Goal: Task Accomplishment & Management: Manage account settings

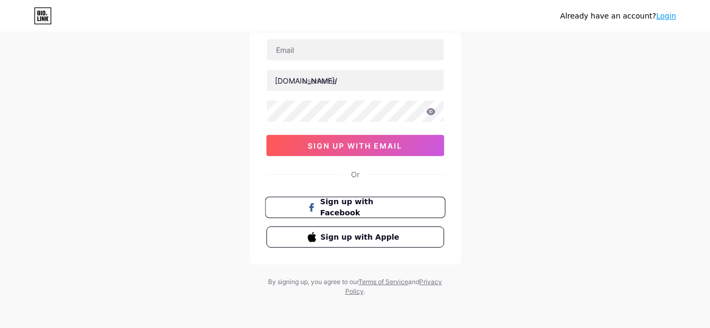
scroll to position [77, 0]
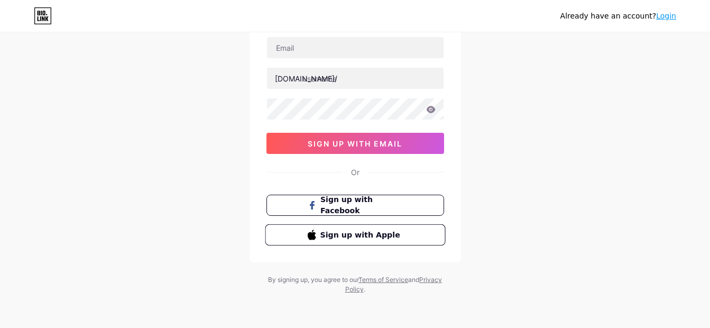
click at [362, 234] on span "Sign up with Apple" at bounding box center [361, 234] width 83 height 11
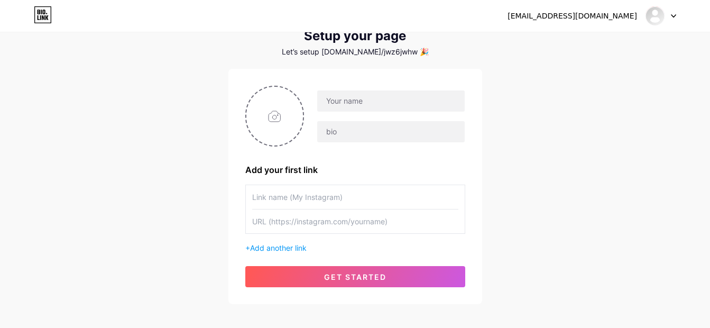
scroll to position [91, 0]
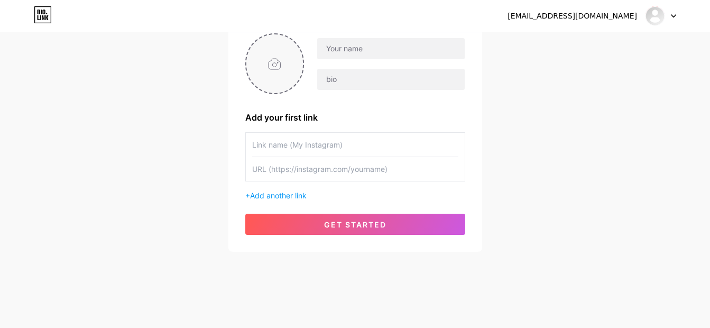
click at [272, 63] on input "file" at bounding box center [274, 63] width 57 height 59
type input "C:\fakepath\logo2.png"
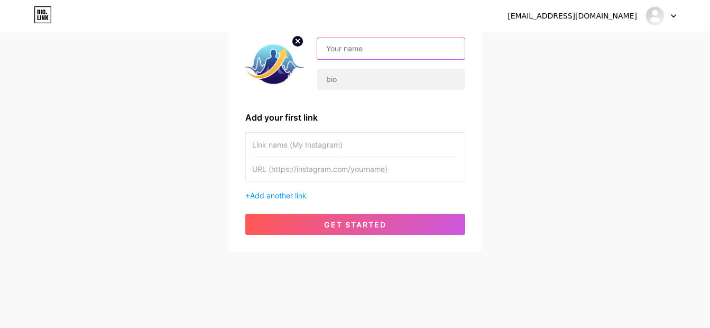
click at [371, 47] on input "text" at bounding box center [390, 48] width 147 height 21
click at [359, 51] on input "I" at bounding box center [390, 48] width 147 height 21
paste input "Impulso Puro 🙏🏻✨🧠⚡️"
type input "IImpulso Puro 🙏🏻✨🧠⚡️"
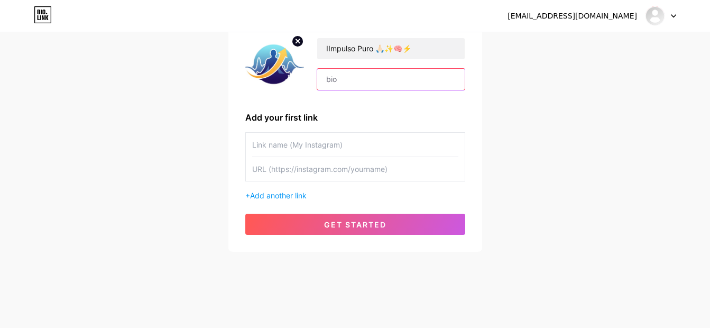
click at [352, 80] on input "text" at bounding box center [390, 79] width 147 height 21
paste input "Encontre sua força interior✨ 🙏🏻Mensagens de ânimo com base na Palavra de Deus 🧘…"
type input "Encontre sua força interior✨ 🙏🏻Mensagens de ânimo com base na Palavra de Deus 🧘…"
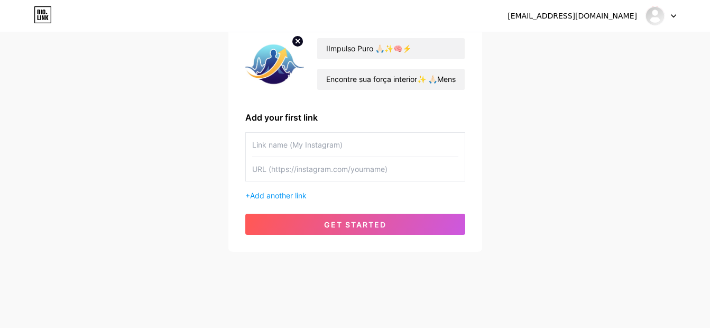
click at [327, 145] on input "text" at bounding box center [355, 145] width 206 height 24
click at [309, 171] on input "text" at bounding box center [355, 169] width 206 height 24
paste input "[URL][DOMAIN_NAME][DOMAIN_NAME]"
type input "[URL][DOMAIN_NAME][DOMAIN_NAME]"
click at [351, 145] on input "text" at bounding box center [355, 145] width 206 height 24
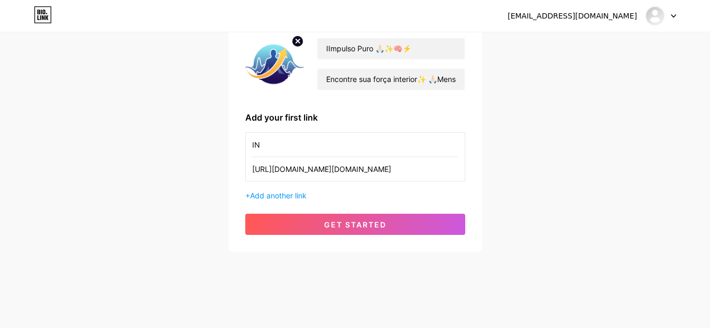
type input "I"
click at [283, 196] on span "Add another link" at bounding box center [278, 195] width 57 height 9
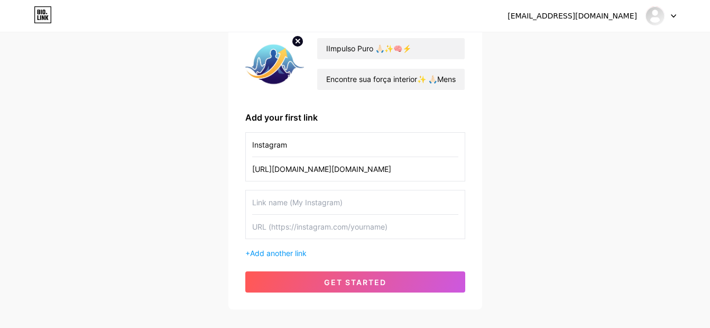
drag, startPoint x: 318, startPoint y: 139, endPoint x: 249, endPoint y: 139, distance: 69.3
click at [249, 139] on div "Instagram [URL][DOMAIN_NAME][DOMAIN_NAME]" at bounding box center [355, 156] width 220 height 49
type input "Youtube"
drag, startPoint x: 327, startPoint y: 150, endPoint x: 205, endPoint y: 148, distance: 122.2
click at [205, 148] on div "[EMAIL_ADDRESS][DOMAIN_NAME] Dashboard Logout Setup your page Let’s setup [DOMA…" at bounding box center [355, 126] width 710 height 435
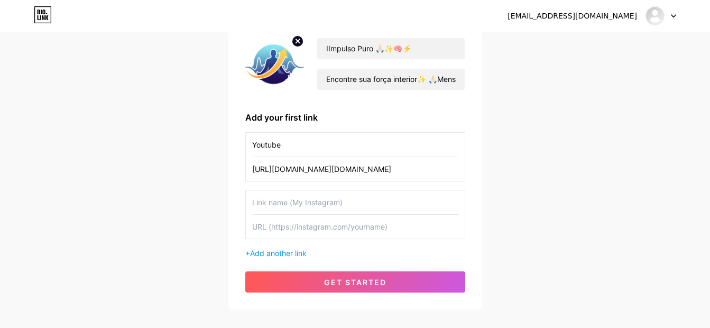
drag, startPoint x: 440, startPoint y: 171, endPoint x: 143, endPoint y: 176, distance: 296.7
click at [143, 176] on div "[EMAIL_ADDRESS][DOMAIN_NAME] Dashboard Logout Setup your page Let’s setup [DOMA…" at bounding box center [355, 126] width 710 height 435
paste input "[DOMAIN_NAME][URL]"
type input "[URL][DOMAIN_NAME][DOMAIN_NAME]"
click at [274, 203] on input "text" at bounding box center [355, 202] width 206 height 24
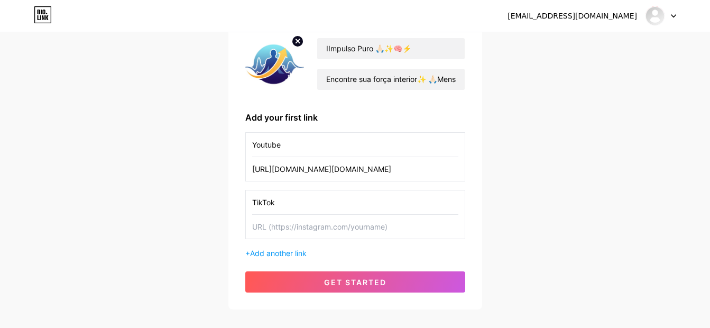
type input "TikTok"
click at [297, 234] on input "text" at bounding box center [355, 227] width 206 height 24
paste input "[URL][DOMAIN_NAME][DOMAIN_NAME]"
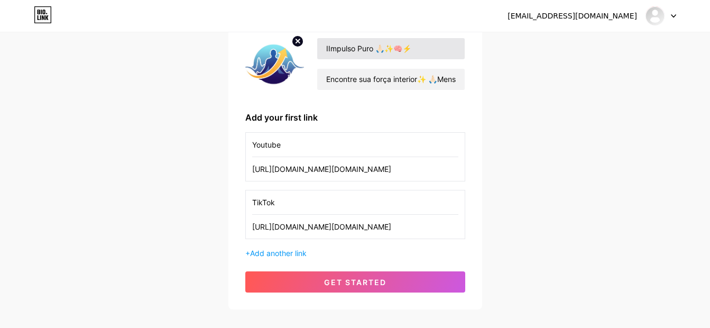
type input "[URL][DOMAIN_NAME][DOMAIN_NAME]"
click at [329, 50] on input "IImpulso Puro 🙏🏻✨🧠⚡️" at bounding box center [390, 48] width 147 height 21
click at [425, 50] on input "Impulso Puro 🙏🏻✨🧠⚡️" at bounding box center [390, 48] width 147 height 21
type input "Impulso Puro 🙏🏻✨🧠⚡️"
click at [596, 226] on div "[EMAIL_ADDRESS][DOMAIN_NAME] Dashboard Logout Setup your page Let’s setup [DOMA…" at bounding box center [355, 126] width 710 height 435
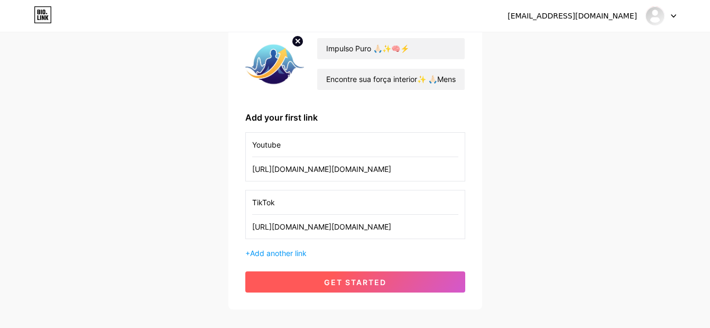
click at [380, 279] on span "get started" at bounding box center [355, 282] width 62 height 9
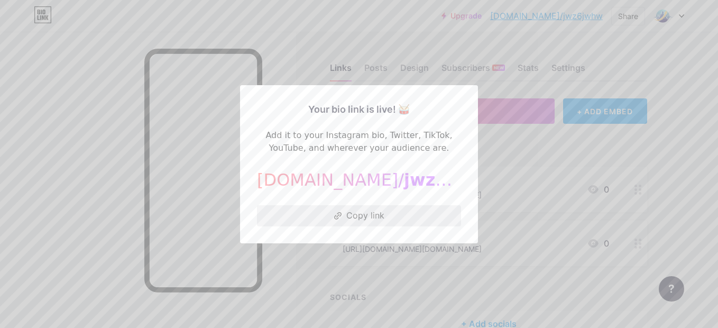
click at [371, 212] on button "Copy link" at bounding box center [359, 215] width 204 height 21
click at [398, 33] on div at bounding box center [359, 164] width 718 height 328
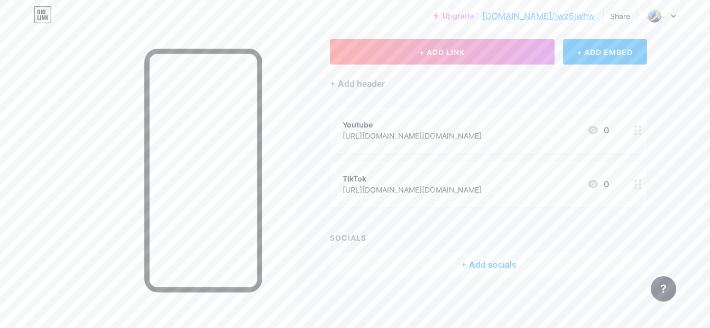
scroll to position [61, 0]
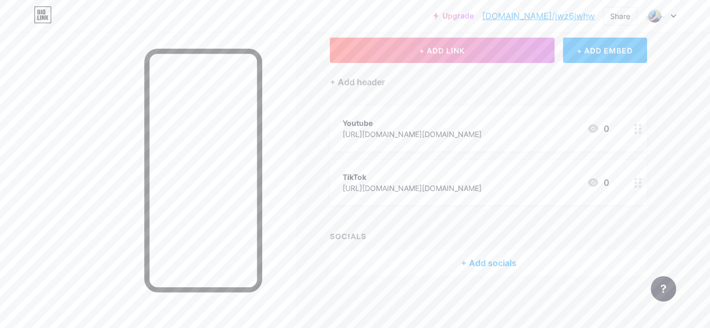
click at [492, 262] on div "+ Add socials" at bounding box center [488, 262] width 317 height 25
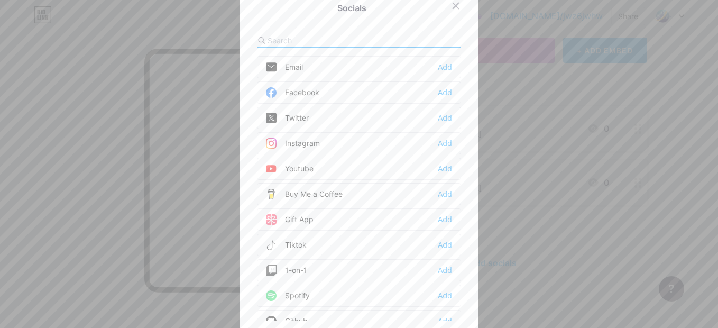
click at [440, 169] on div "Add" at bounding box center [445, 168] width 14 height 11
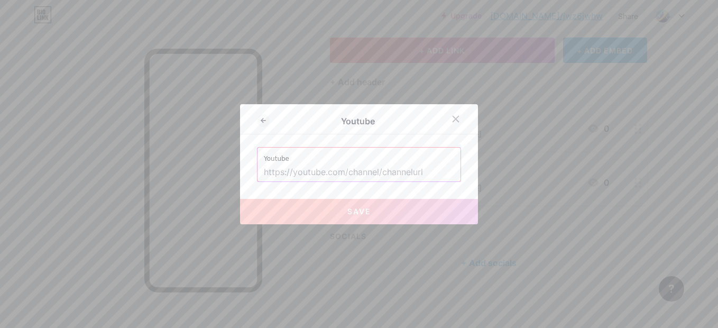
click at [354, 172] on input "text" at bounding box center [359, 172] width 190 height 18
paste input "[URL][DOMAIN_NAME][DOMAIN_NAME]"
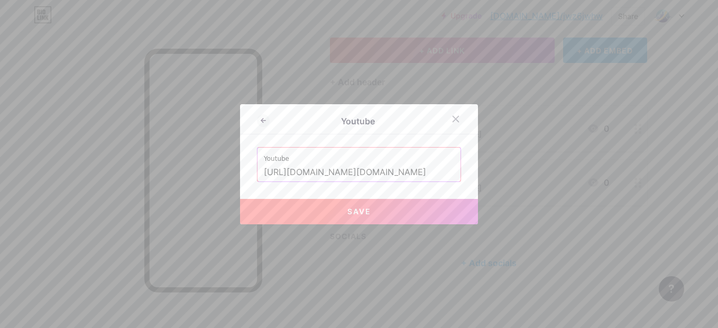
type input "[URL][DOMAIN_NAME][DOMAIN_NAME]"
click at [347, 209] on span "Save" at bounding box center [359, 211] width 24 height 9
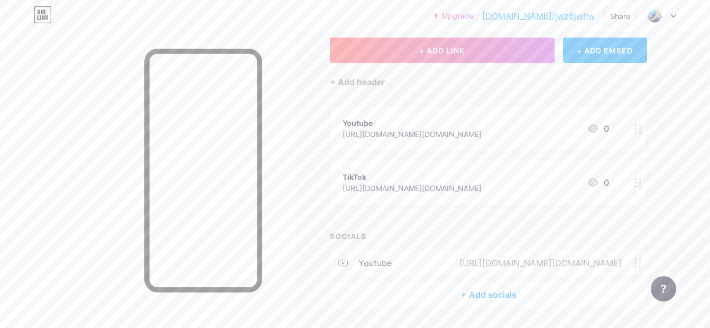
click at [491, 294] on div "+ Add socials" at bounding box center [488, 294] width 317 height 25
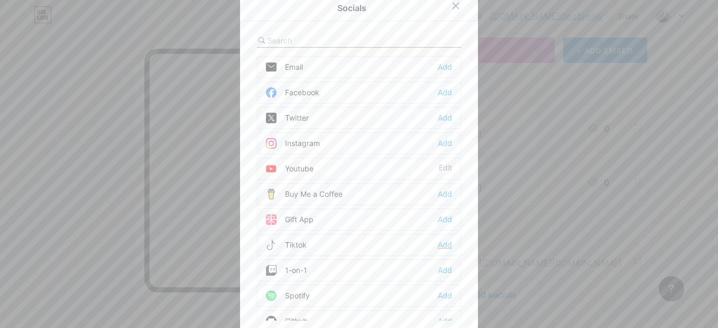
click at [442, 244] on div "Add" at bounding box center [445, 245] width 14 height 11
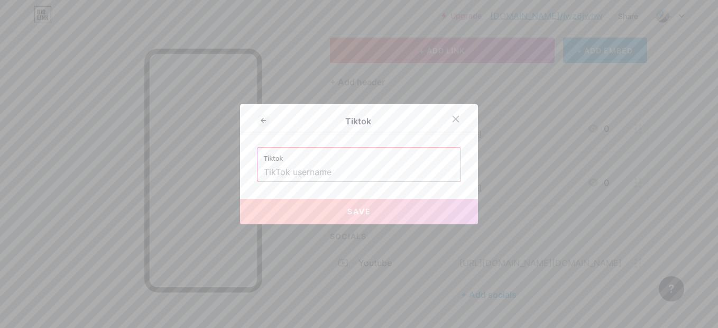
click at [287, 174] on input "text" at bounding box center [359, 172] width 190 height 18
paste input "[URL][DOMAIN_NAME][DOMAIN_NAME]"
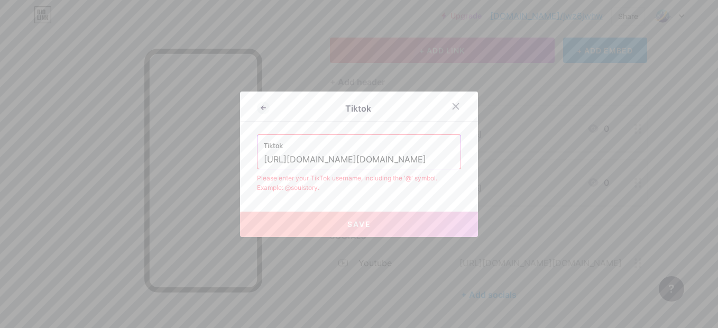
drag, startPoint x: 357, startPoint y: 158, endPoint x: 173, endPoint y: 152, distance: 183.6
click at [173, 152] on div "Tiktok Tiktok [URL][DOMAIN_NAME][DOMAIN_NAME] Please enter your TikTok username…" at bounding box center [359, 164] width 718 height 328
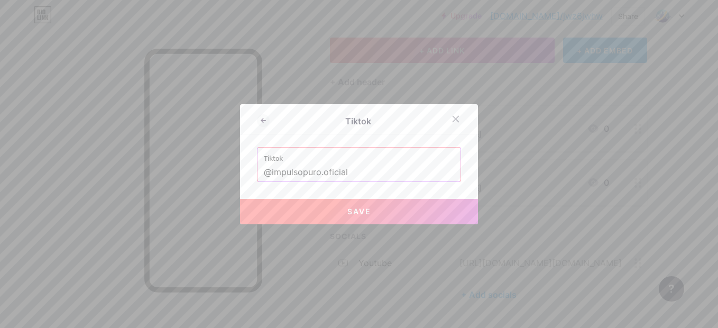
click at [328, 209] on button "Save" at bounding box center [359, 211] width 238 height 25
type input "[URL][DOMAIN_NAME][DOMAIN_NAME]"
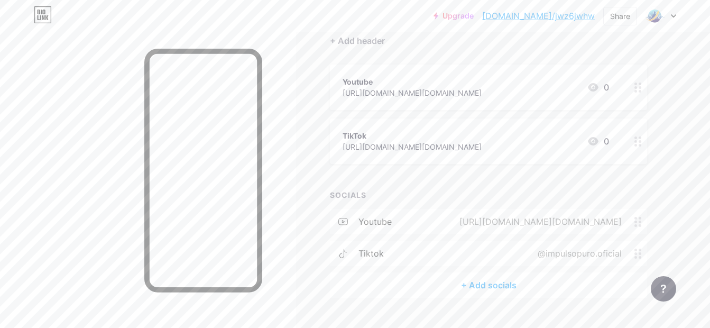
scroll to position [114, 0]
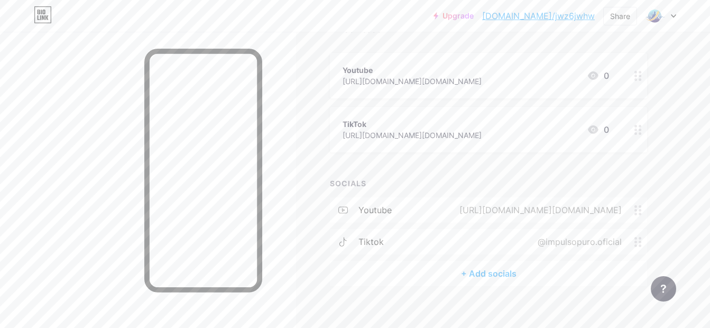
click at [496, 276] on div "+ Add socials" at bounding box center [488, 273] width 317 height 25
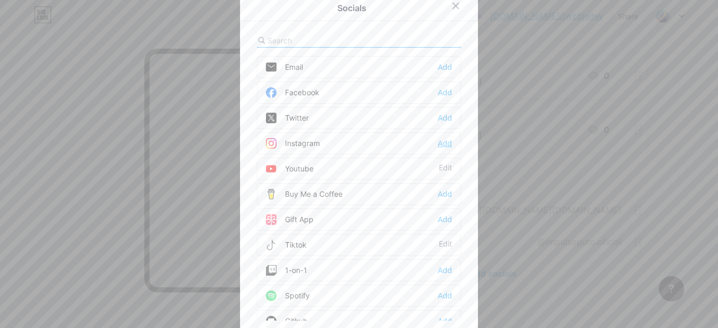
click at [446, 143] on div "Add" at bounding box center [445, 143] width 14 height 11
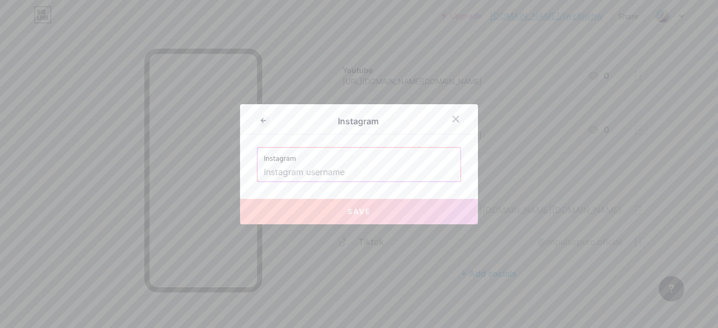
click at [270, 173] on input "text" at bounding box center [359, 172] width 190 height 18
paste input "[URL][DOMAIN_NAME][DOMAIN_NAME]"
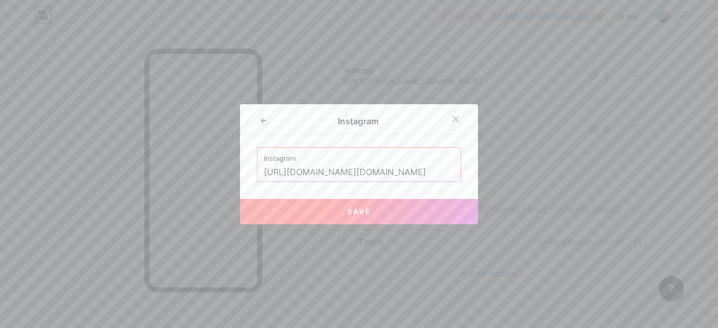
click at [348, 210] on span "Save" at bounding box center [359, 211] width 24 height 9
type input "[URL][DOMAIN_NAME][DOMAIN_NAME][DOMAIN_NAME]"
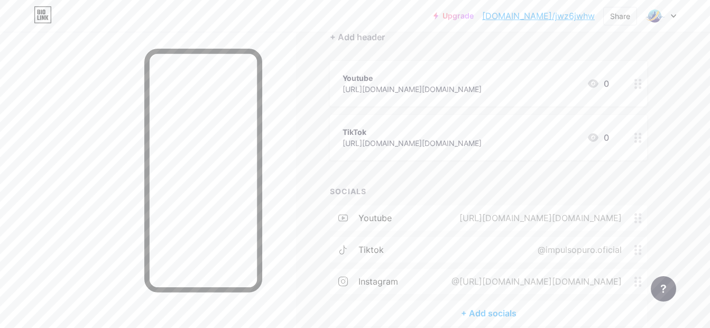
scroll to position [0, 0]
